Goal: Information Seeking & Learning: Understand process/instructions

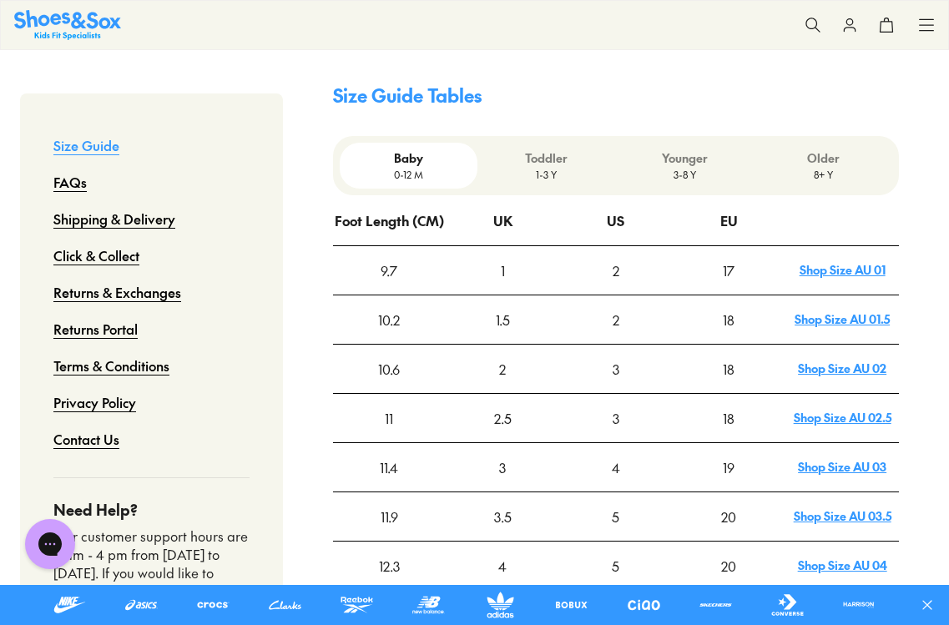
scroll to position [555, 0]
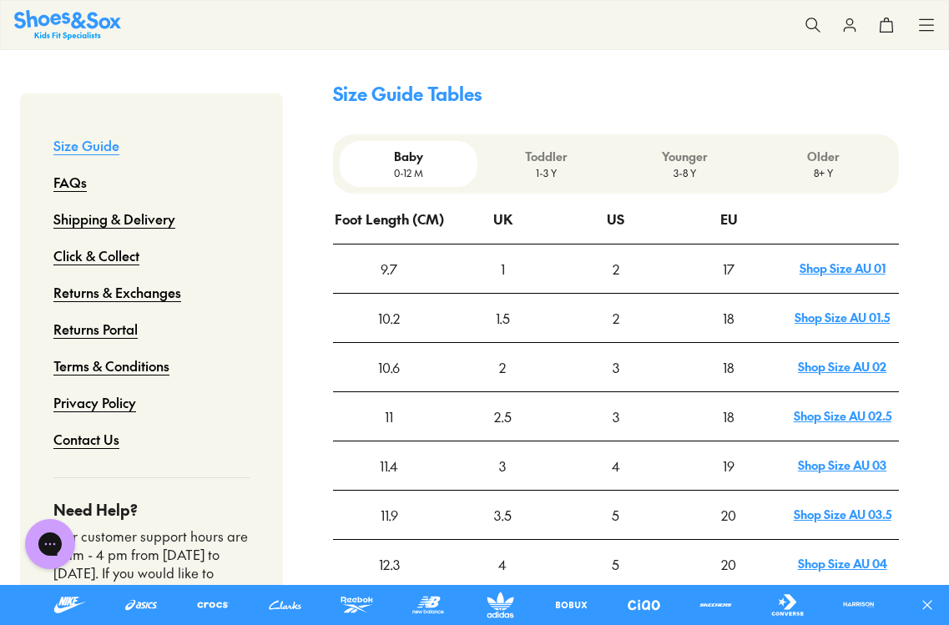
click at [547, 165] on p "1-3 Y" at bounding box center [546, 172] width 125 height 15
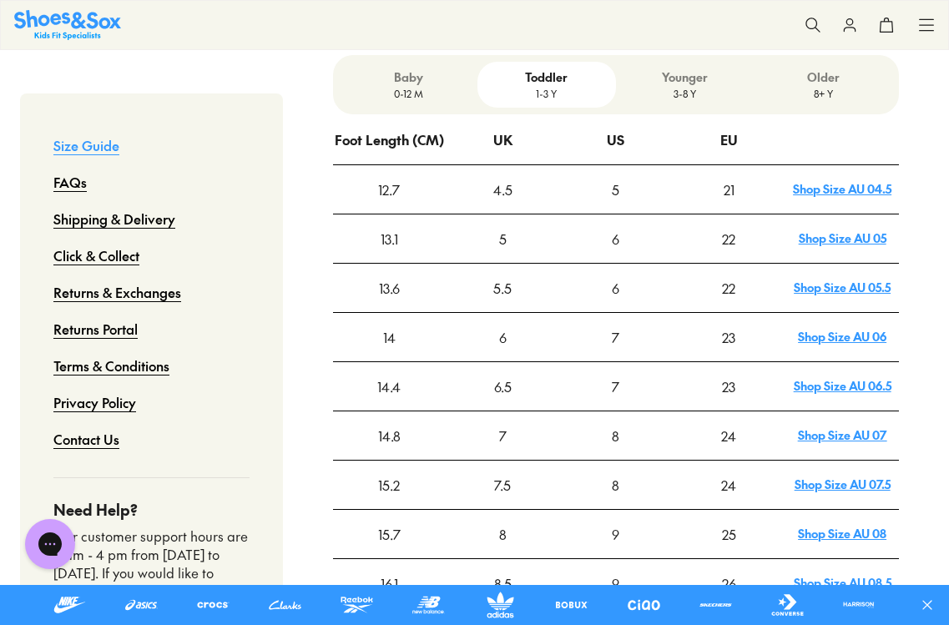
scroll to position [638, 0]
